Goal: Task Accomplishment & Management: Use online tool/utility

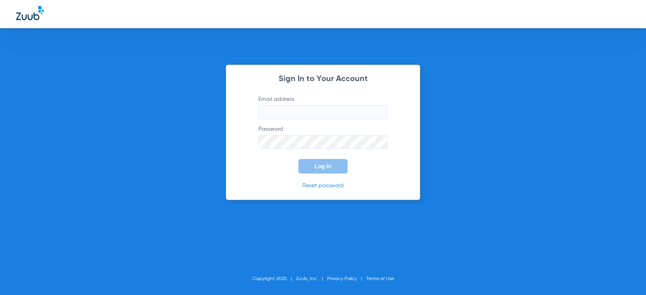
type input "[EMAIL_ADDRESS][DOMAIN_NAME]"
click at [324, 167] on span "Log In" at bounding box center [322, 166] width 17 height 6
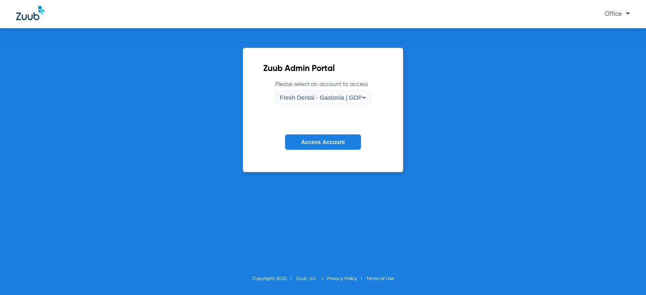
click at [323, 91] on label "Please select an account to access Fresh Dental - [GEOGRAPHIC_DATA] | GDP" at bounding box center [322, 92] width 95 height 24
click at [322, 95] on span "Fresh Dental - Gastonia | GDP" at bounding box center [321, 97] width 82 height 7
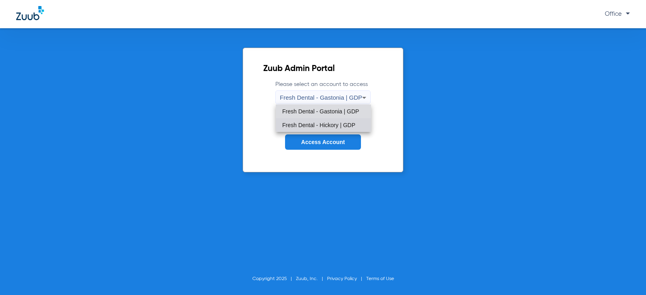
click at [325, 119] on mat-option "Fresh Dental - Hickory | GDP" at bounding box center [323, 125] width 95 height 14
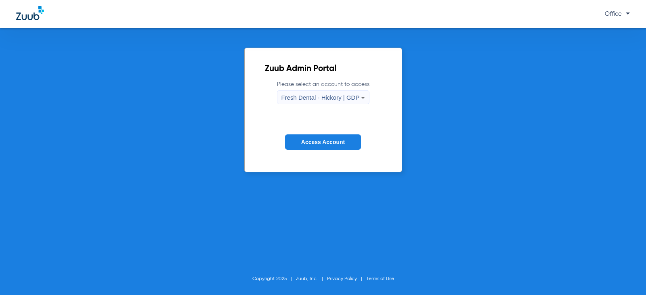
click at [321, 145] on span "Access Account" at bounding box center [323, 142] width 44 height 6
